Goal: Information Seeking & Learning: Learn about a topic

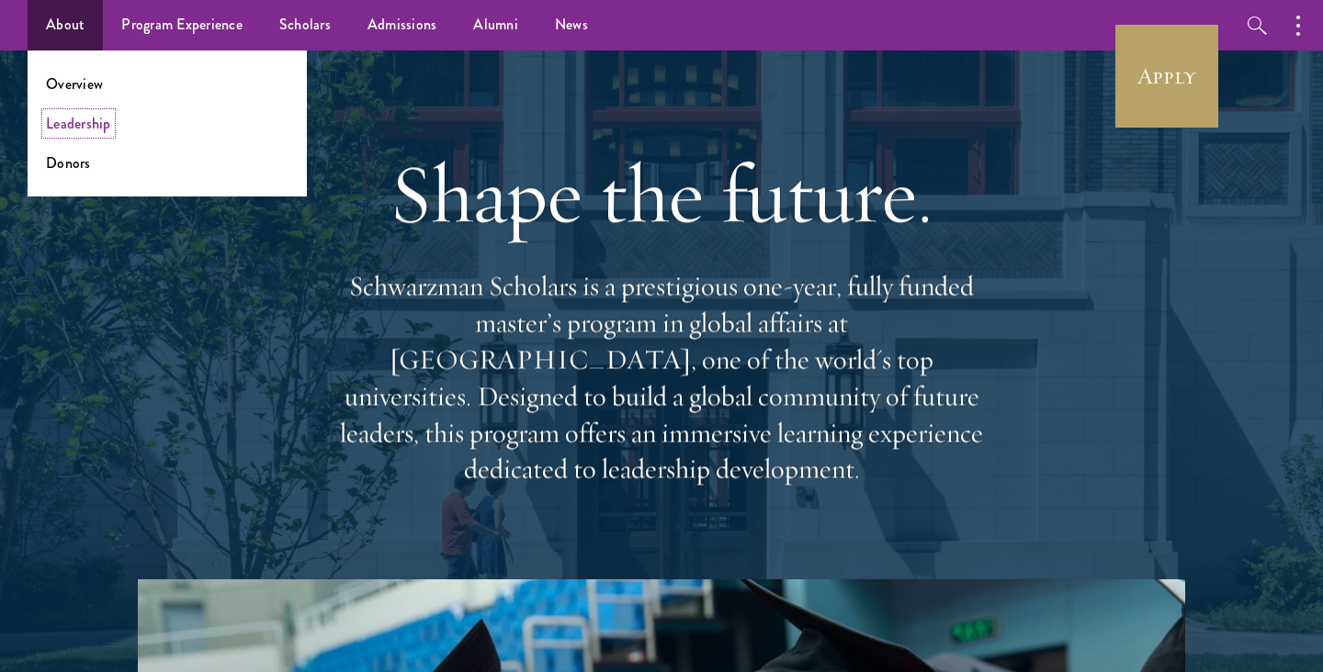
click at [79, 123] on link "Leadership" at bounding box center [78, 123] width 65 height 21
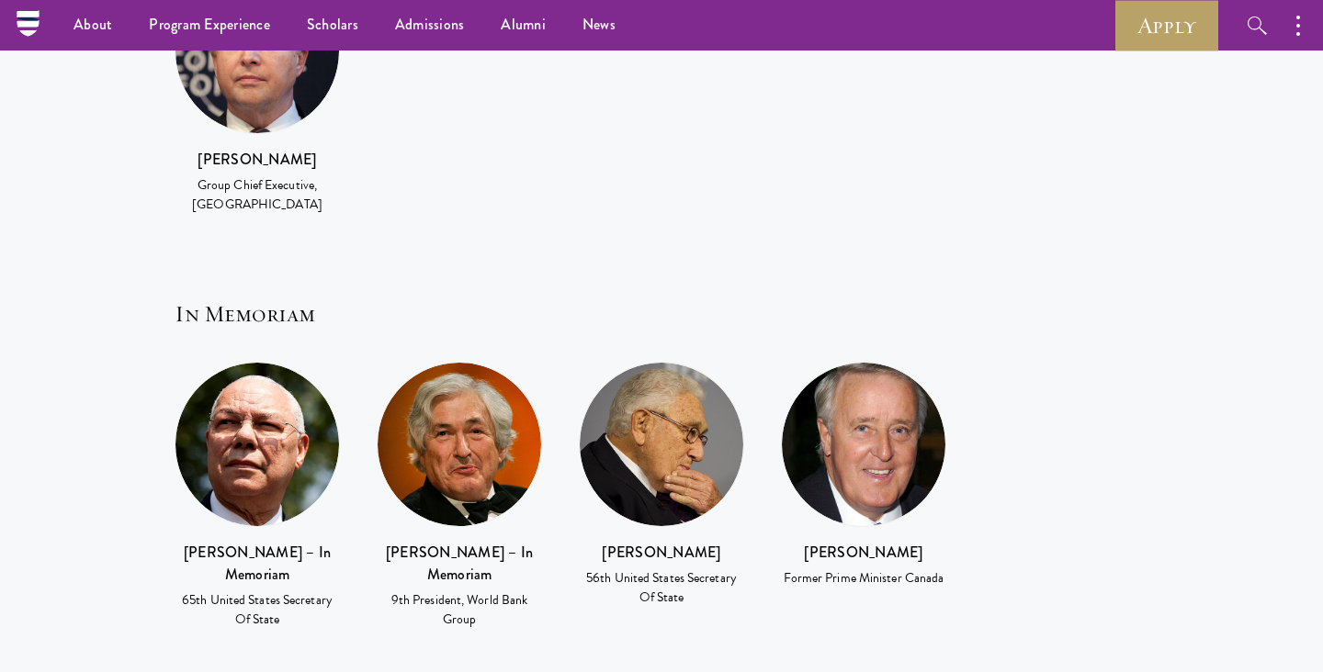
scroll to position [4151, 0]
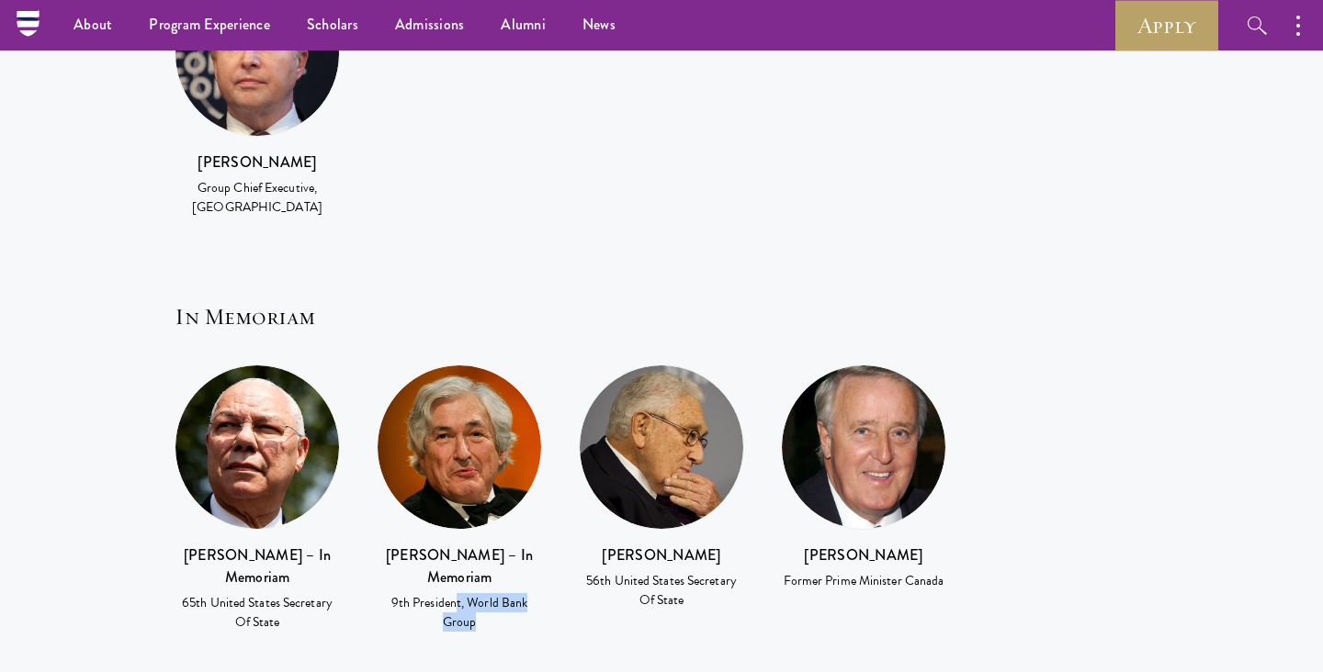
drag, startPoint x: 459, startPoint y: 435, endPoint x: 495, endPoint y: 485, distance: 61.2
click at [495, 485] on div "Sir James Wolfensohn – In Memoriam 9th President, World Bank Group" at bounding box center [459, 513] width 202 height 297
click at [700, 571] on div "56th United States Secretary Of State" at bounding box center [661, 590] width 165 height 39
drag, startPoint x: 591, startPoint y: 394, endPoint x: 715, endPoint y: 394, distance: 124.0
click at [715, 545] on h3 "Henry Kissinger" at bounding box center [661, 556] width 165 height 22
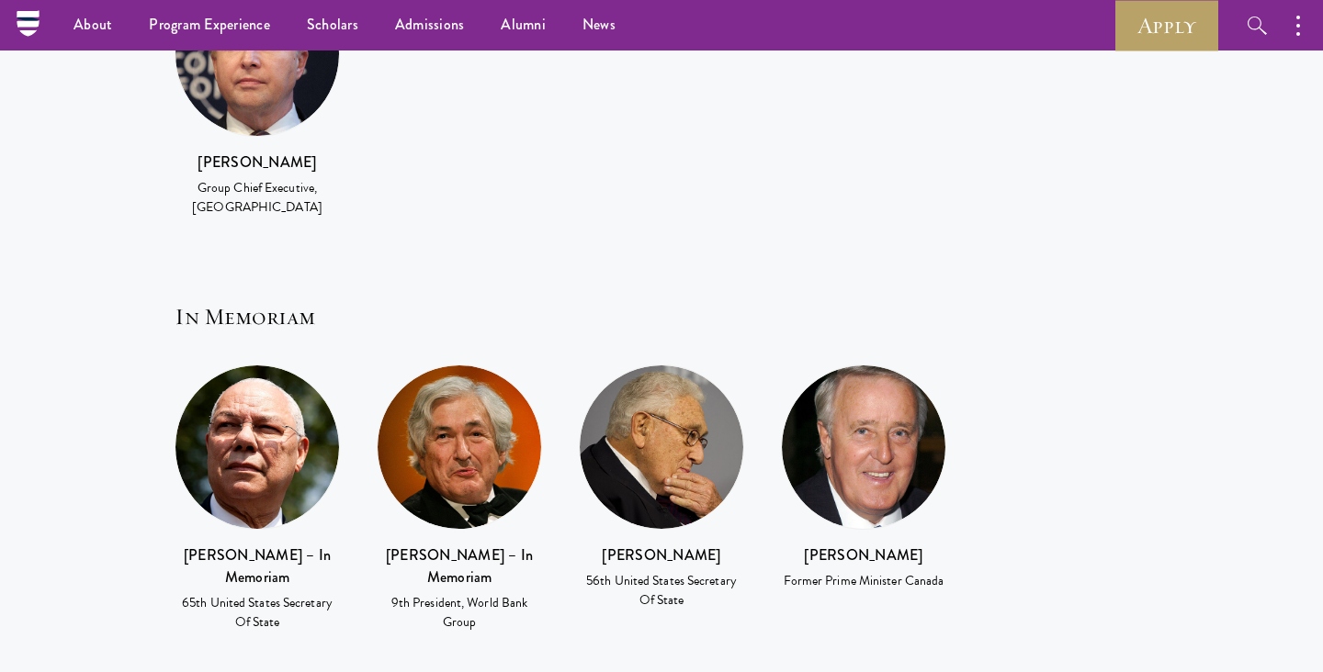
click at [724, 545] on div "Henry Kissinger 56th United States Secretary Of State" at bounding box center [661, 578] width 165 height 67
drag, startPoint x: 805, startPoint y: 392, endPoint x: 933, endPoint y: 392, distance: 128.6
click at [933, 545] on h3 "Brian Mulroney" at bounding box center [863, 556] width 165 height 22
drag, startPoint x: 778, startPoint y: 398, endPoint x: 972, endPoint y: 395, distance: 193.8
click at [972, 396] on div "Colin Powell – In Memoriam 65th United States Secretary Of State Sir James Wolf…" at bounding box center [661, 513] width 1010 height 297
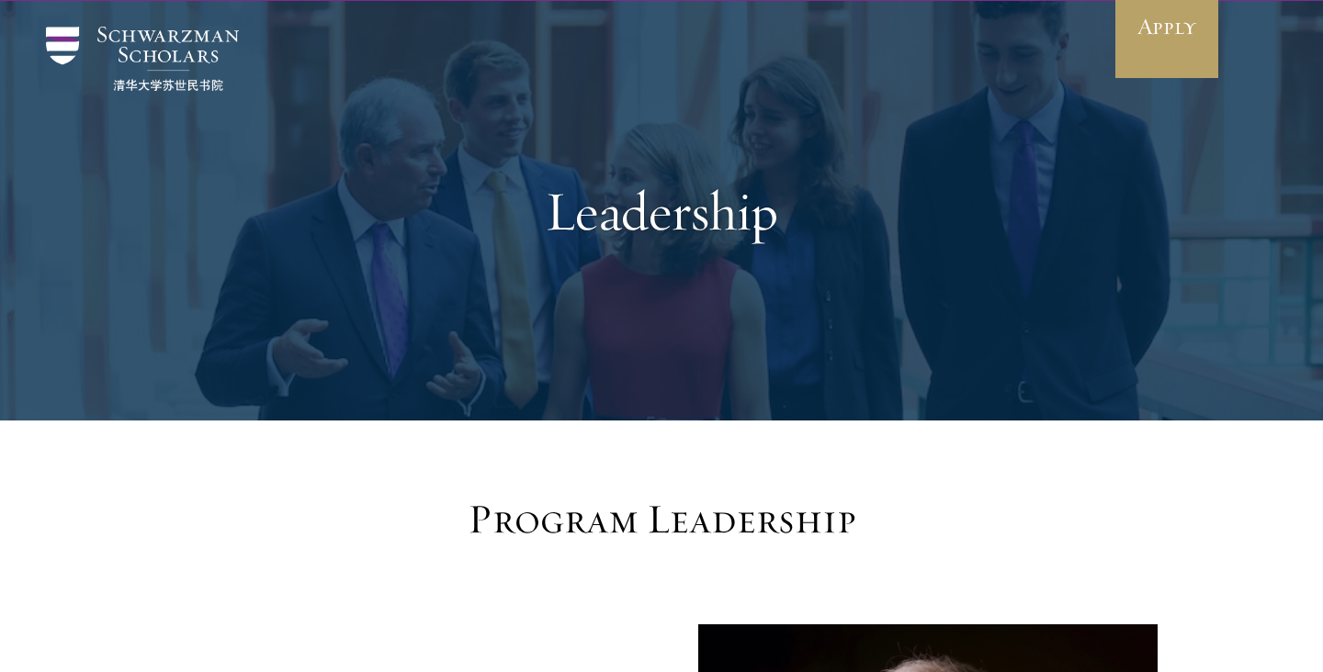
scroll to position [0, 0]
